Goal: Information Seeking & Learning: Learn about a topic

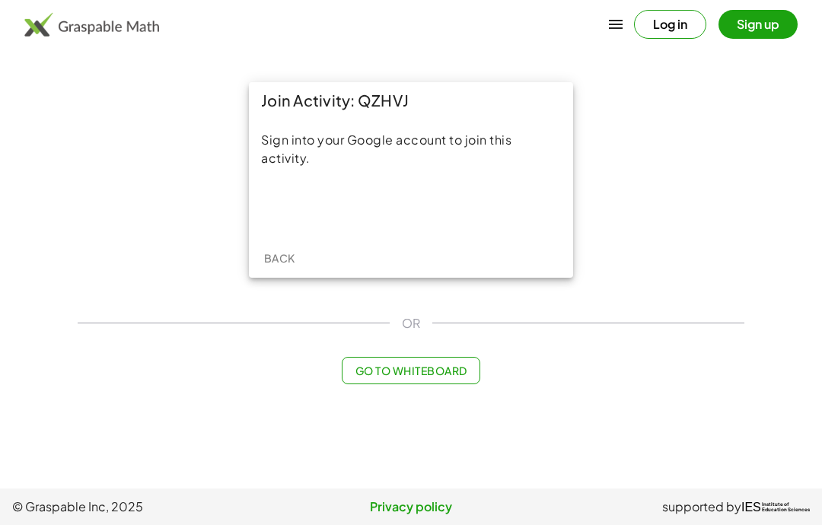
click at [447, 195] on div "Acceder con Google. Se abre en una pestaña nueva" at bounding box center [411, 206] width 145 height 33
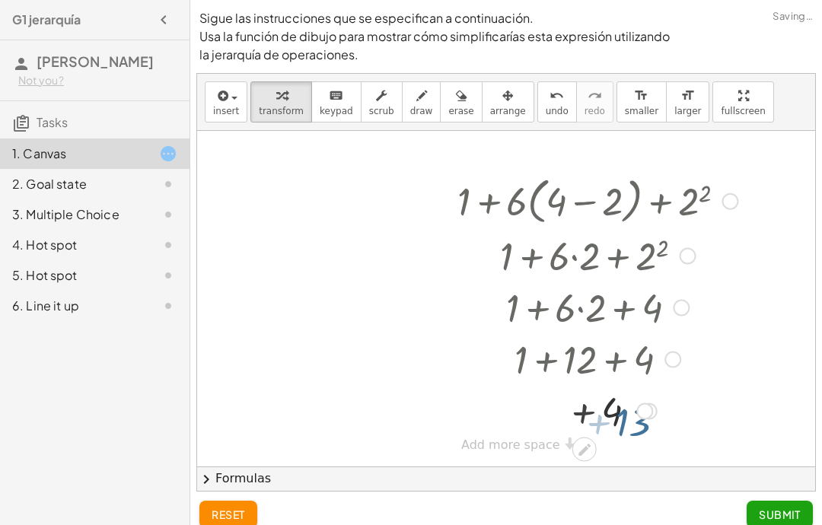
click at [623, 364] on div at bounding box center [597, 358] width 343 height 52
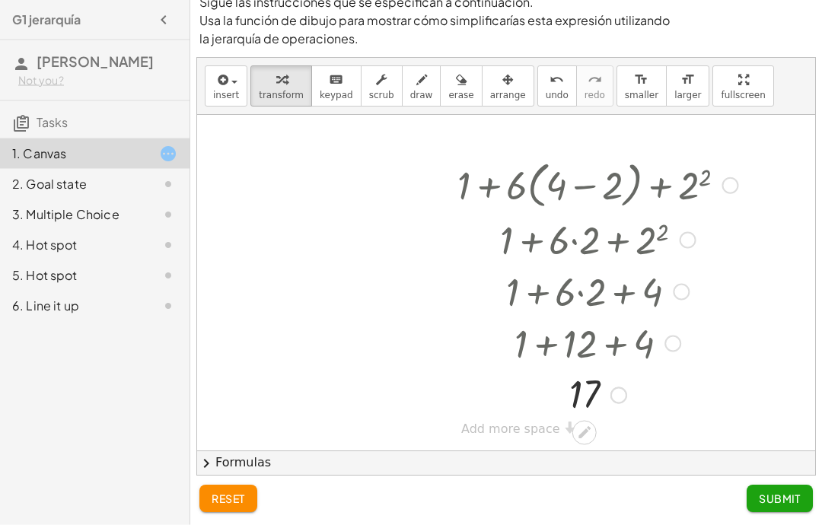
scroll to position [61, 0]
click at [788, 490] on button "Submit" at bounding box center [779, 498] width 66 height 27
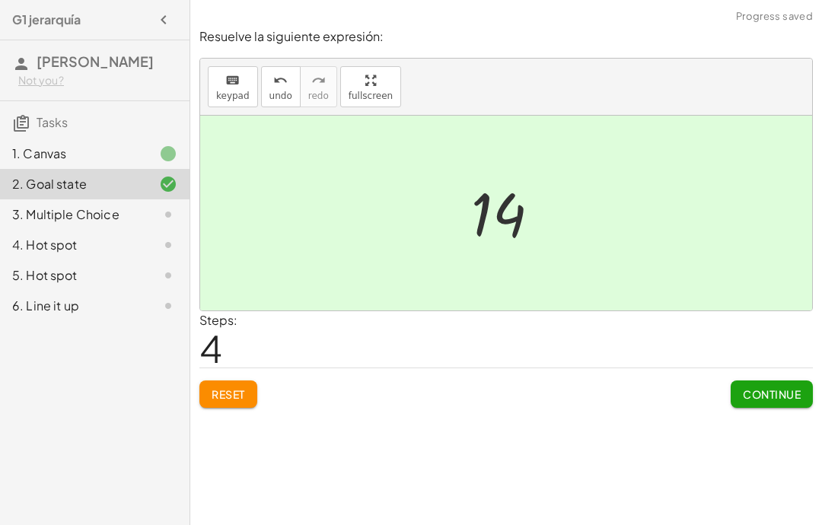
click at [758, 387] on span "Continue" at bounding box center [772, 394] width 58 height 14
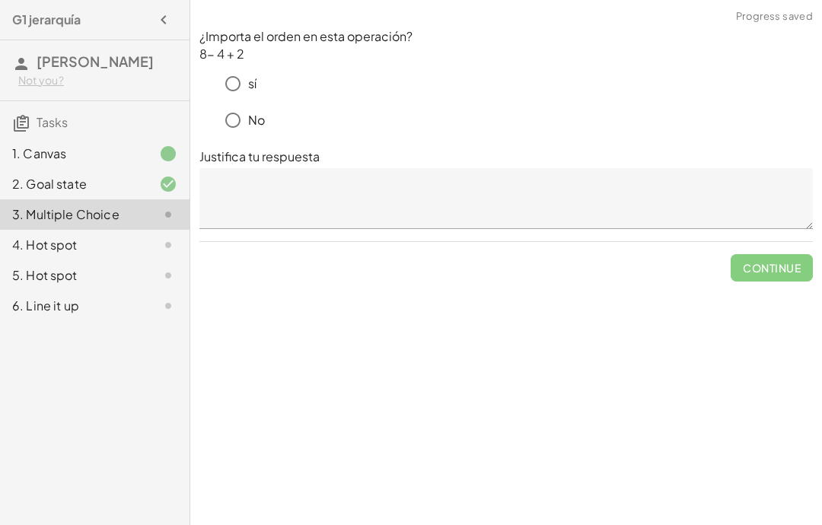
scroll to position [0, 0]
click at [266, 183] on textarea at bounding box center [505, 198] width 613 height 61
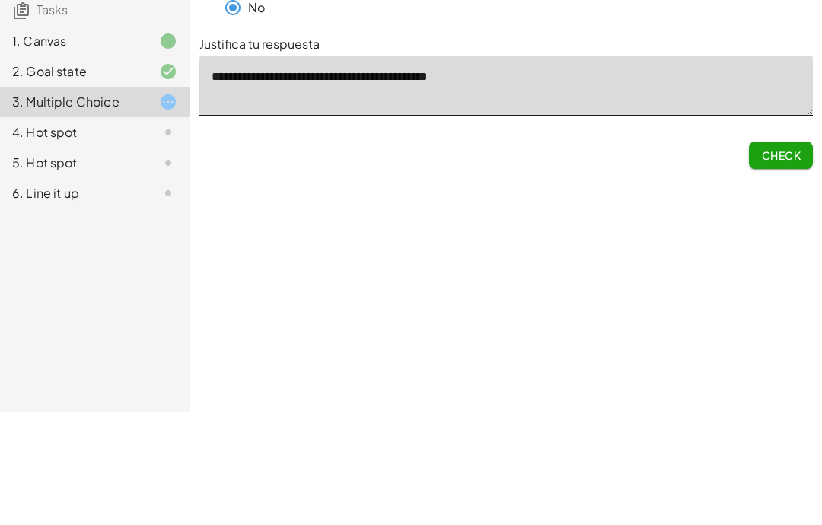
type textarea "**********"
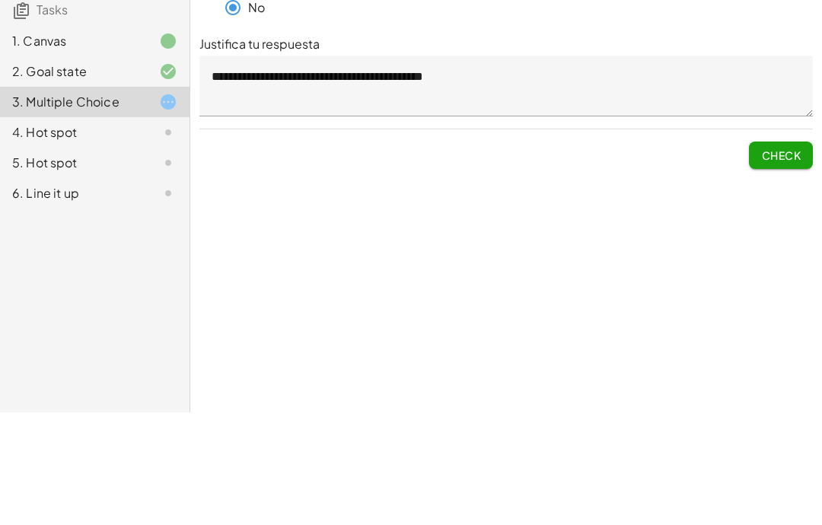
scroll to position [61, 0]
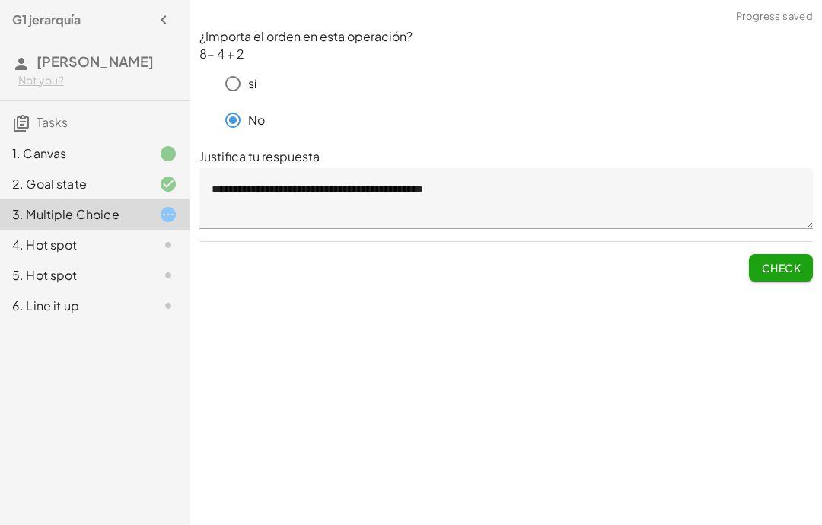
click at [773, 261] on div "Sigue las instrucciones que se especifican a continuación. Usa la función de di…" at bounding box center [505, 262] width 631 height 525
click at [779, 227] on div "**********" at bounding box center [505, 155] width 631 height 272
click at [770, 261] on span "Check" at bounding box center [781, 268] width 40 height 14
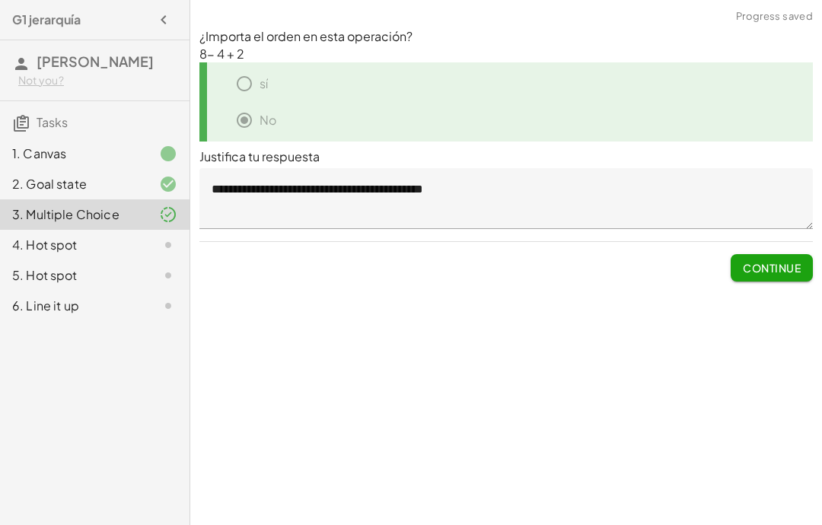
scroll to position [0, 0]
click at [774, 274] on span "Continue" at bounding box center [772, 268] width 58 height 14
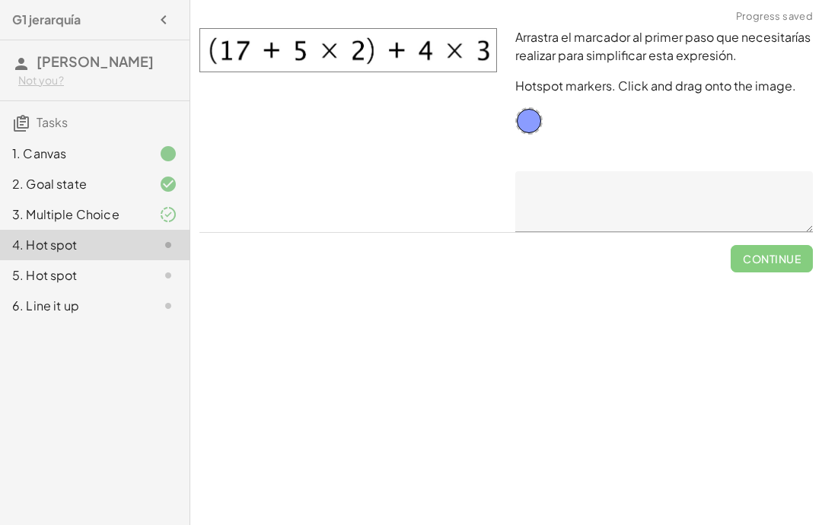
click at [39, 204] on div "3. Multiple Choice" at bounding box center [94, 214] width 189 height 30
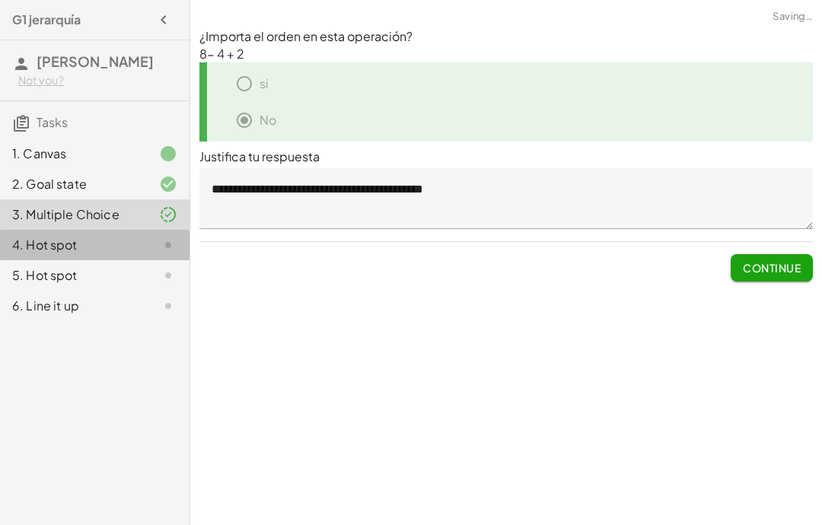
click at [36, 232] on div "4. Hot spot" at bounding box center [94, 245] width 189 height 30
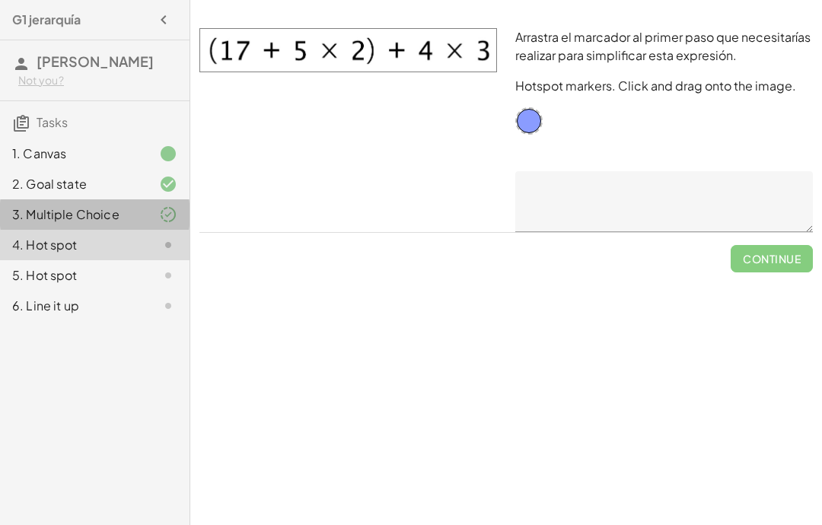
click at [49, 208] on div "3. Multiple Choice" at bounding box center [73, 214] width 122 height 18
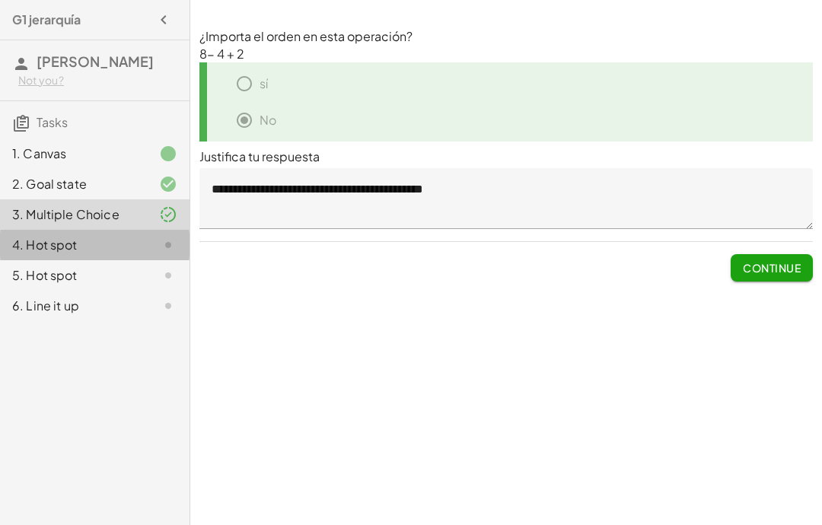
click at [9, 238] on div "4. Hot spot" at bounding box center [94, 245] width 189 height 30
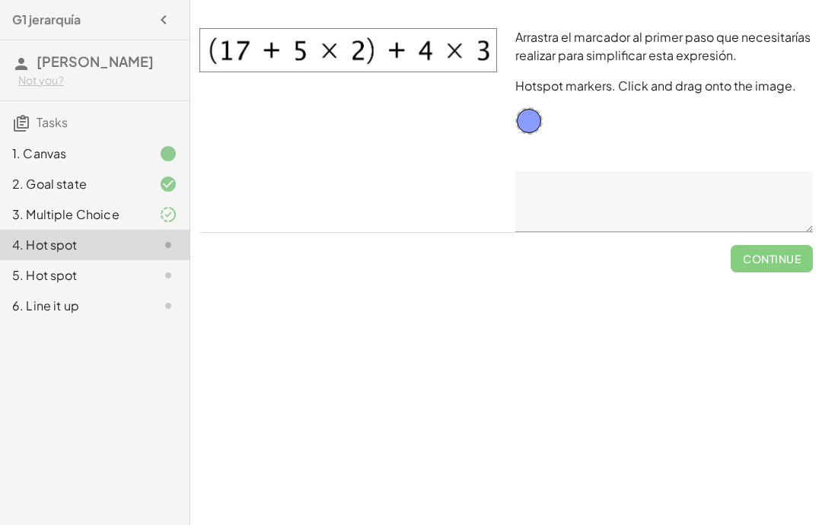
click at [301, 58] on img at bounding box center [347, 50] width 297 height 44
click at [311, 243] on div "Continue" at bounding box center [505, 253] width 613 height 40
click at [794, 253] on span "Check" at bounding box center [781, 253] width 64 height 40
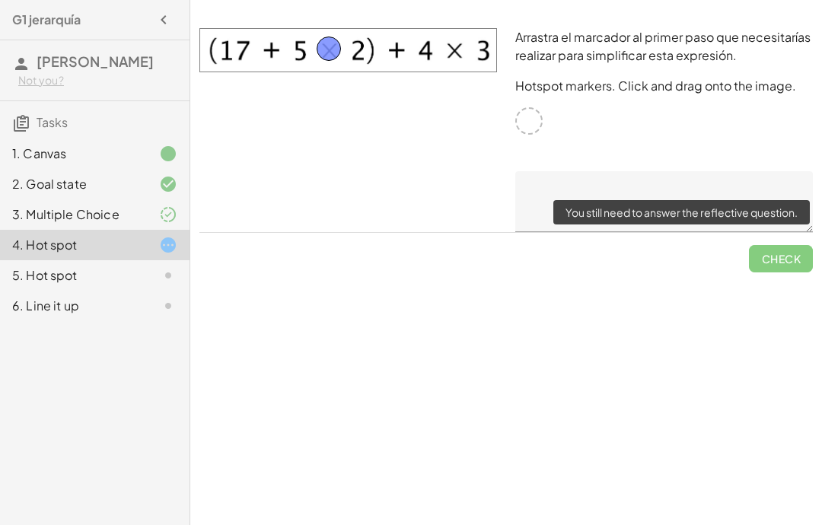
click at [800, 269] on span "Check" at bounding box center [781, 253] width 64 height 40
click at [778, 262] on span "Check" at bounding box center [781, 253] width 64 height 40
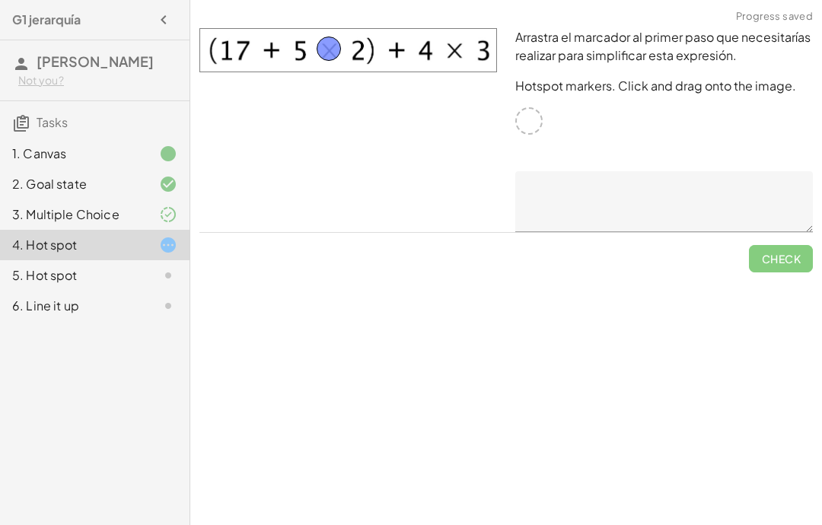
click at [439, 164] on div at bounding box center [348, 130] width 316 height 222
click at [596, 196] on textarea at bounding box center [663, 201] width 297 height 61
type textarea "***"
click at [788, 252] on span "Check" at bounding box center [781, 259] width 40 height 14
click at [777, 270] on button "Continue" at bounding box center [771, 258] width 82 height 27
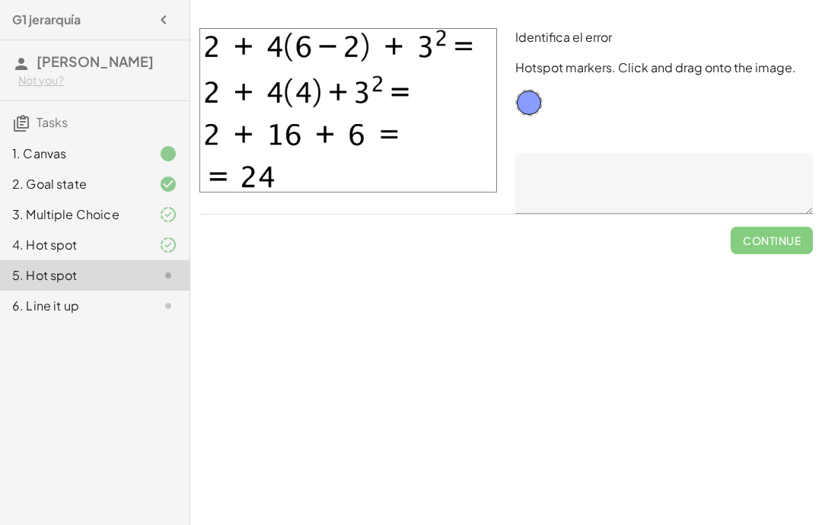
click at [43, 238] on div "4. Hot spot" at bounding box center [73, 245] width 122 height 18
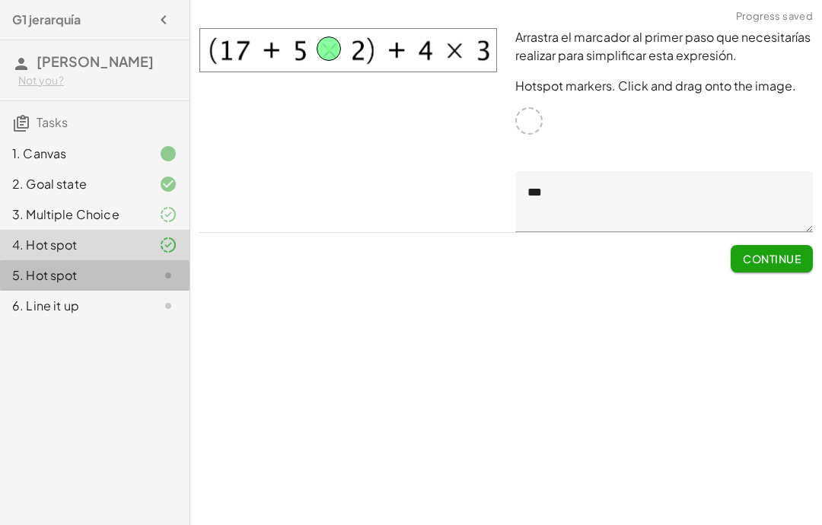
click at [24, 260] on div "5. Hot spot" at bounding box center [94, 275] width 189 height 30
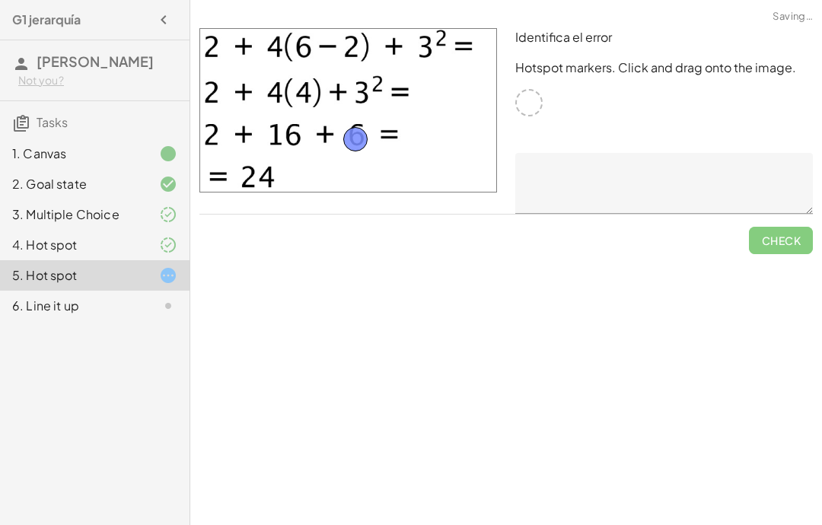
click at [627, 197] on textarea at bounding box center [663, 183] width 297 height 61
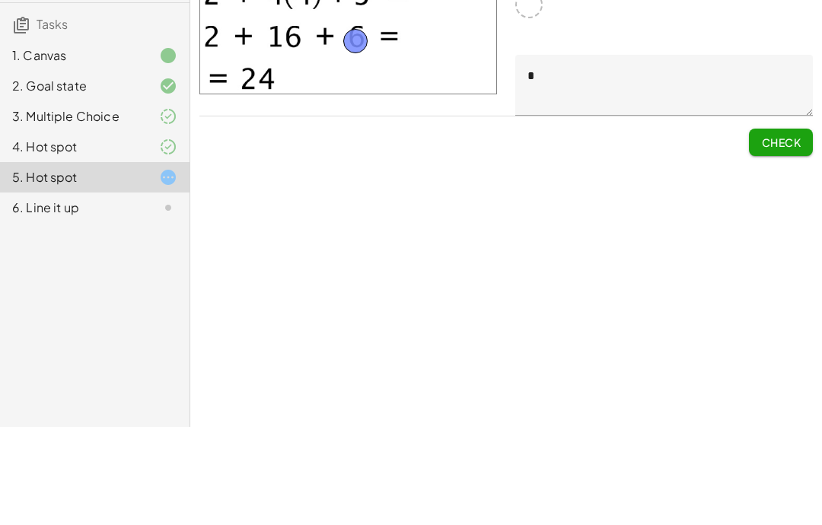
scroll to position [61, 0]
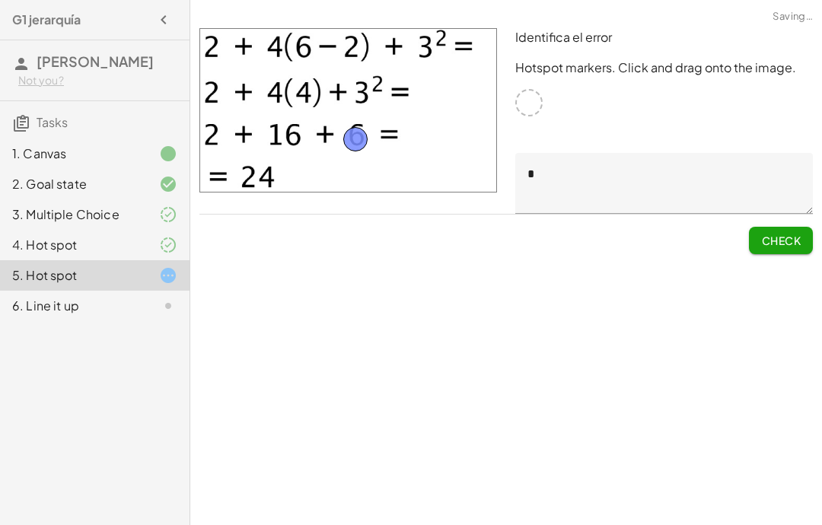
type textarea "*"
click at [766, 234] on span "Check" at bounding box center [781, 241] width 40 height 14
click at [790, 231] on button "Check" at bounding box center [781, 240] width 64 height 27
click at [797, 229] on button "Check" at bounding box center [781, 240] width 64 height 27
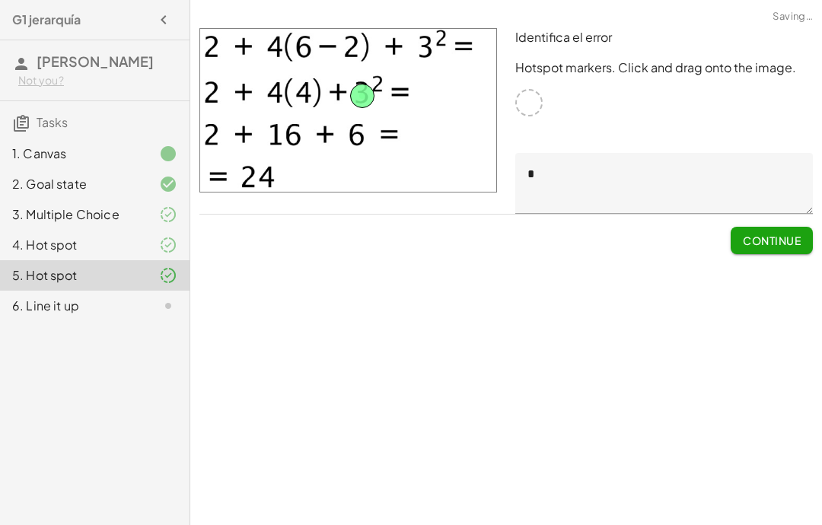
click at [766, 245] on span "Continue" at bounding box center [772, 241] width 58 height 14
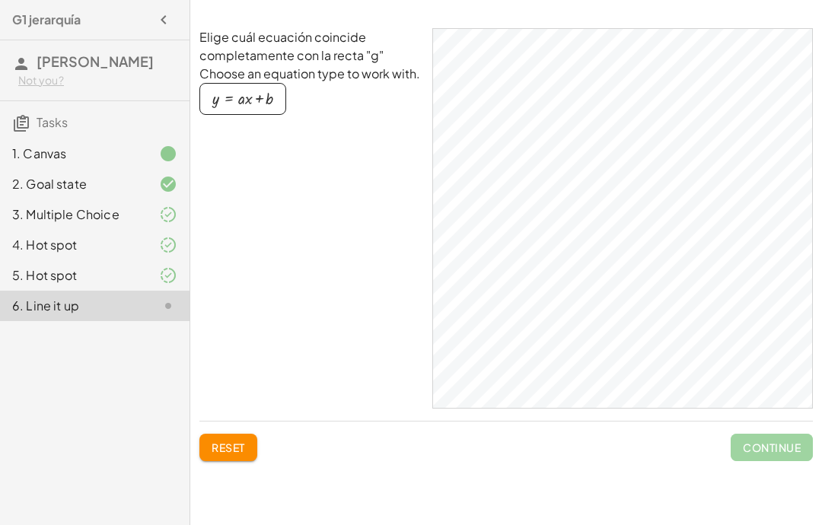
click at [233, 100] on div "button" at bounding box center [242, 99] width 61 height 17
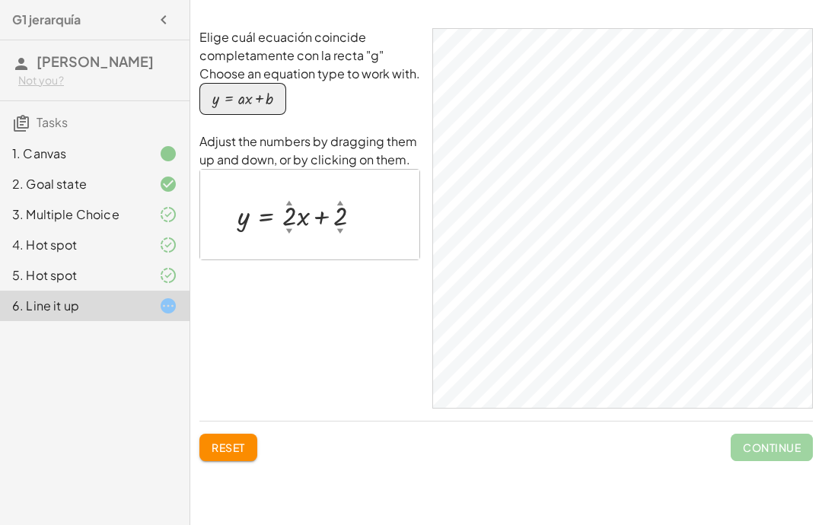
click at [103, 265] on div "5. Hot spot" at bounding box center [94, 275] width 189 height 30
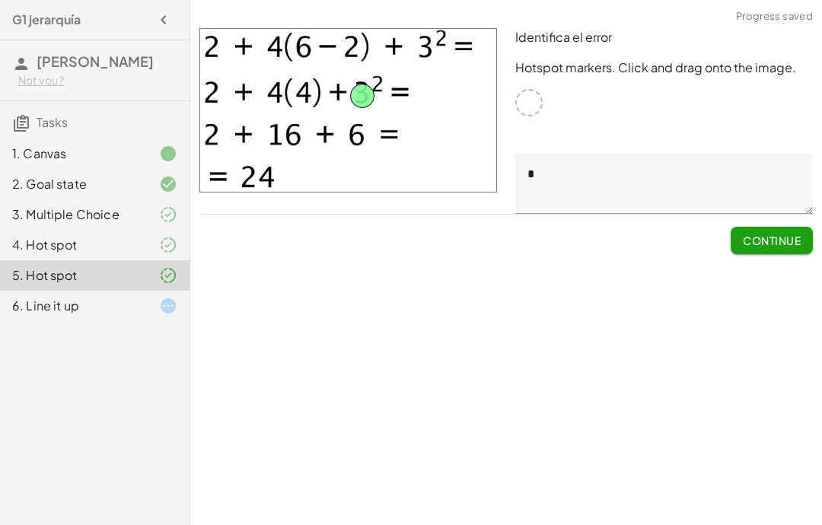
click at [107, 342] on div "G1 jerarquía Julian Noriega Bada Not you? Tasks 1. Canvas 2. Goal state 3. Mult…" at bounding box center [94, 262] width 189 height 525
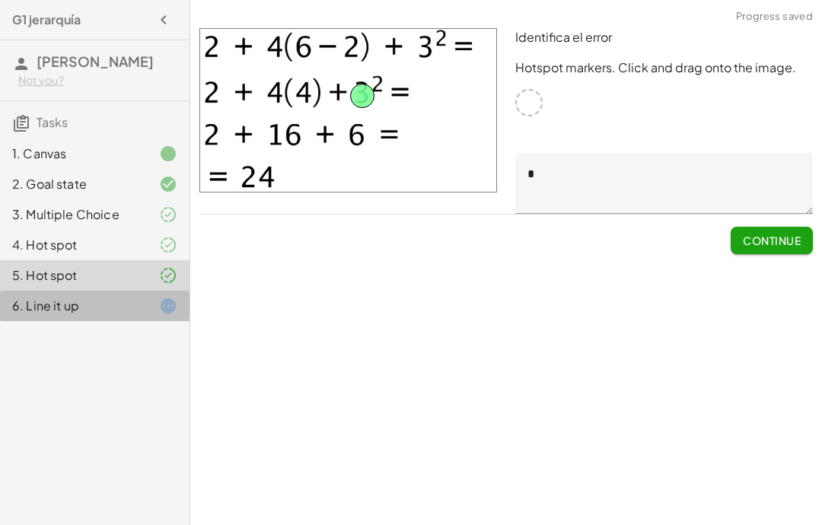
click at [132, 301] on div "6. Line it up" at bounding box center [73, 306] width 122 height 18
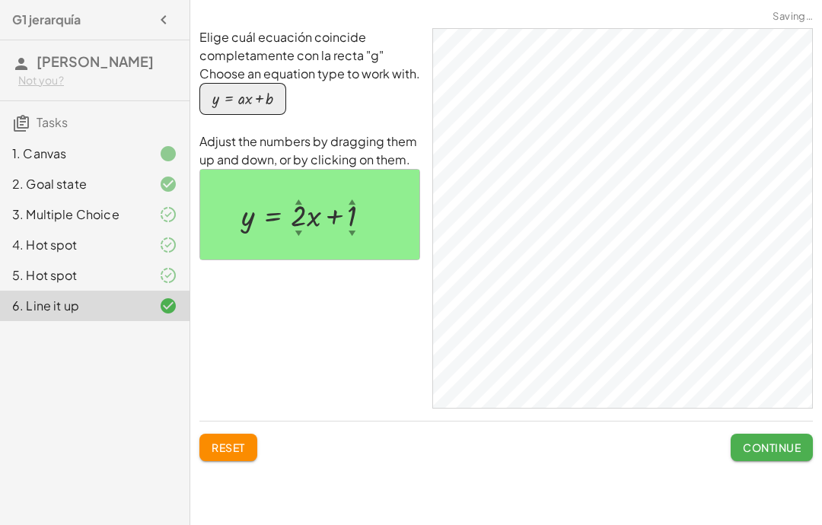
click at [767, 456] on button "Continue" at bounding box center [771, 447] width 82 height 27
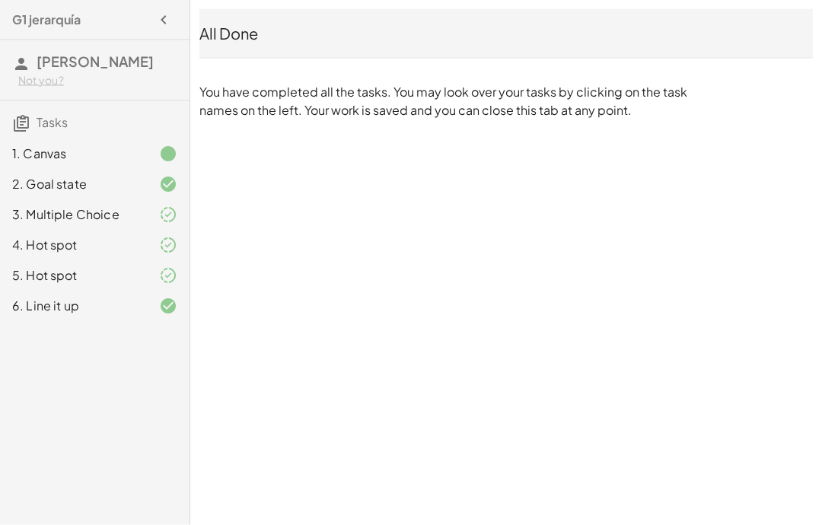
scroll to position [61, 0]
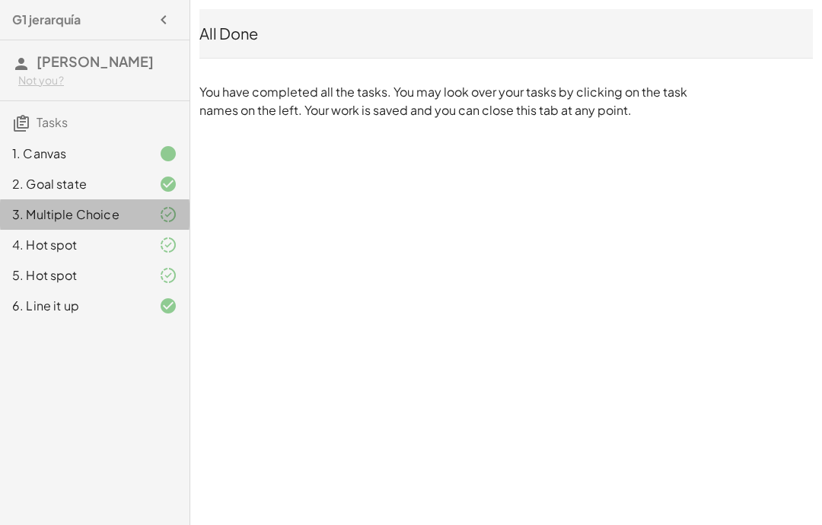
click at [139, 221] on div at bounding box center [156, 214] width 43 height 18
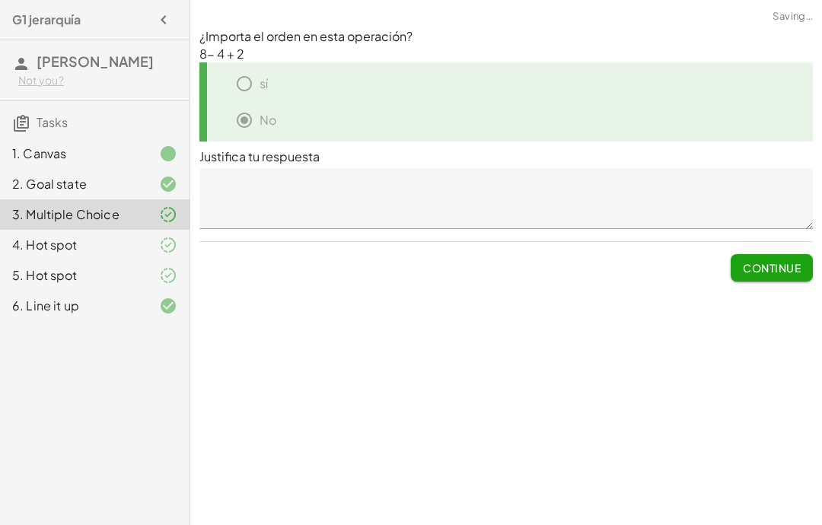
click at [132, 240] on div "4. Hot spot" at bounding box center [73, 245] width 122 height 18
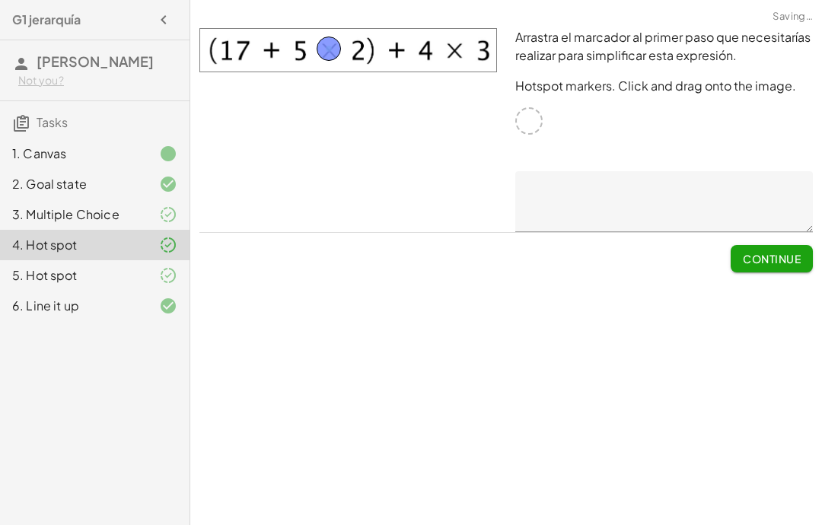
scroll to position [0, 0]
click at [41, 310] on div "6. Line it up" at bounding box center [73, 306] width 122 height 18
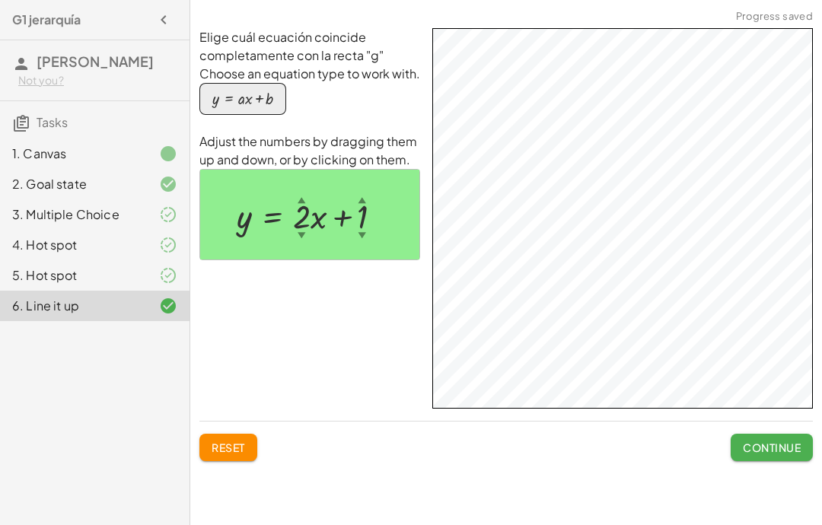
click at [785, 453] on span "Continue" at bounding box center [772, 447] width 58 height 14
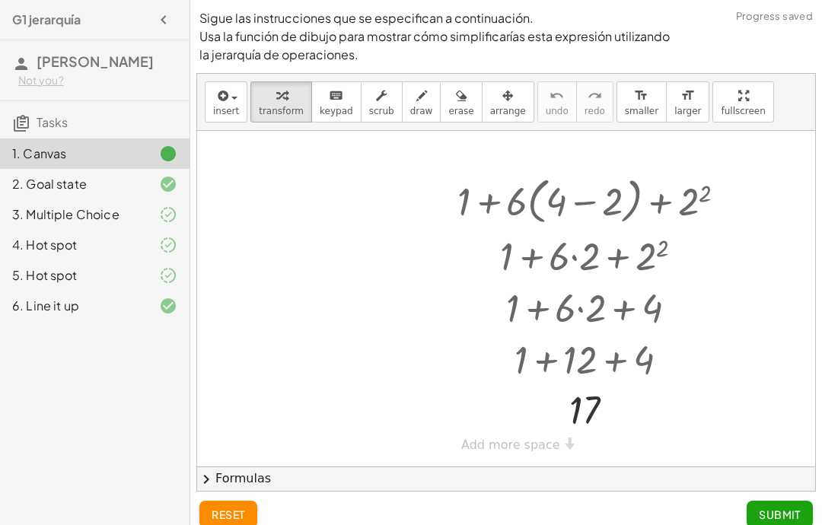
click at [32, 305] on div "6. Line it up" at bounding box center [73, 306] width 122 height 18
